Goal: Check status: Check status

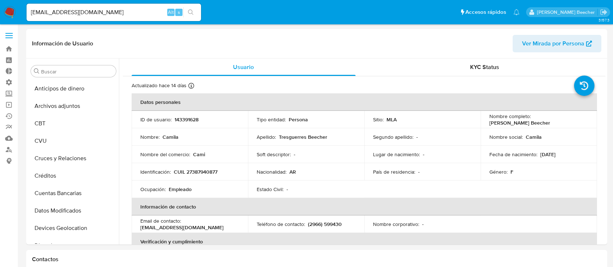
select select "10"
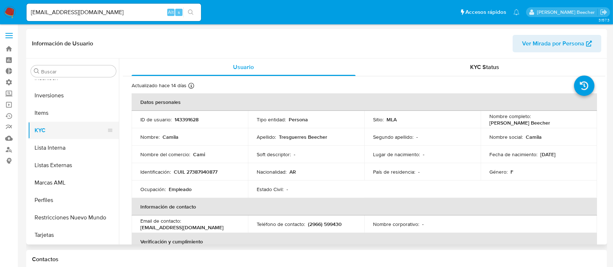
click at [51, 126] on button "KYC" at bounding box center [70, 130] width 85 height 17
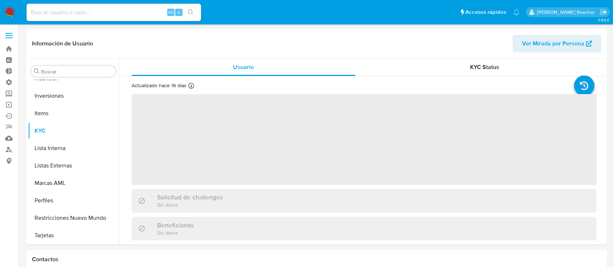
scroll to position [342, 0]
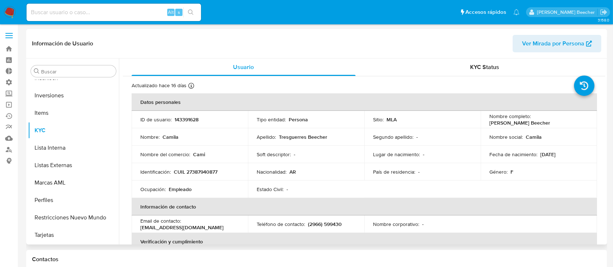
select select "10"
click at [497, 69] on span "KYC Status" at bounding box center [484, 67] width 29 height 8
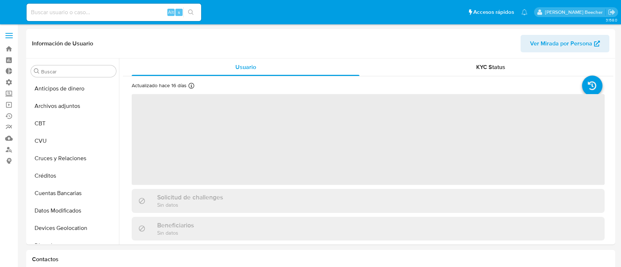
select select "10"
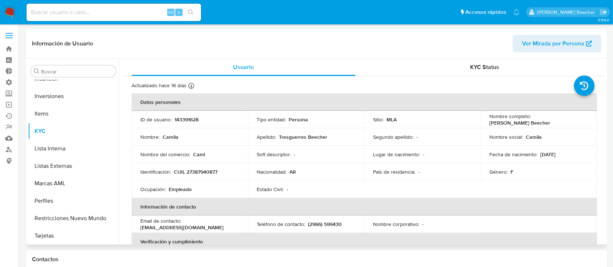
scroll to position [342, 0]
click at [489, 68] on span "KYC Status" at bounding box center [484, 67] width 29 height 8
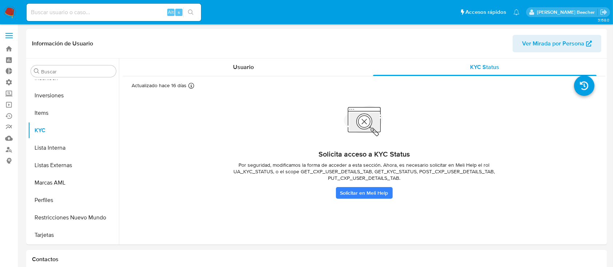
click at [583, 10] on p "[PERSON_NAME] Beecher" at bounding box center [567, 12] width 60 height 7
click at [604, 11] on icon "Salir" at bounding box center [604, 11] width 7 height 5
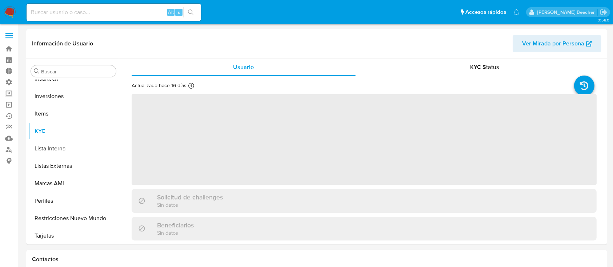
scroll to position [342, 0]
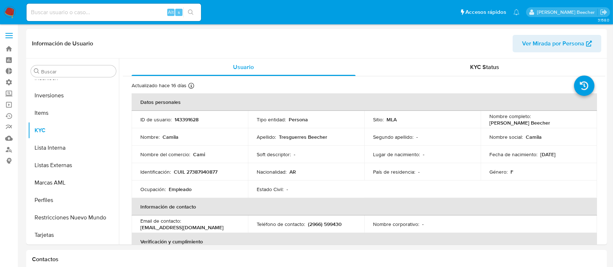
select select "10"
click at [490, 67] on span "KYC Status" at bounding box center [484, 67] width 29 height 8
